Goal: Task Accomplishment & Management: Use online tool/utility

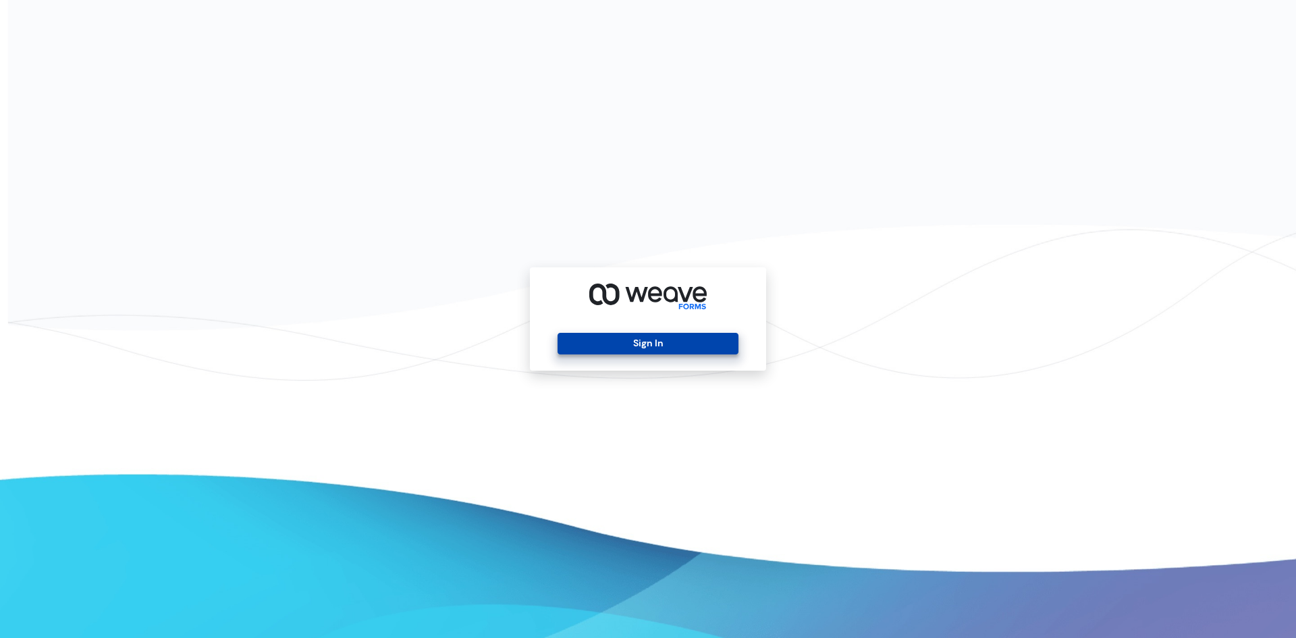
click at [631, 337] on button "Sign In" at bounding box center [648, 344] width 180 height 22
